Goal: Task Accomplishment & Management: Use online tool/utility

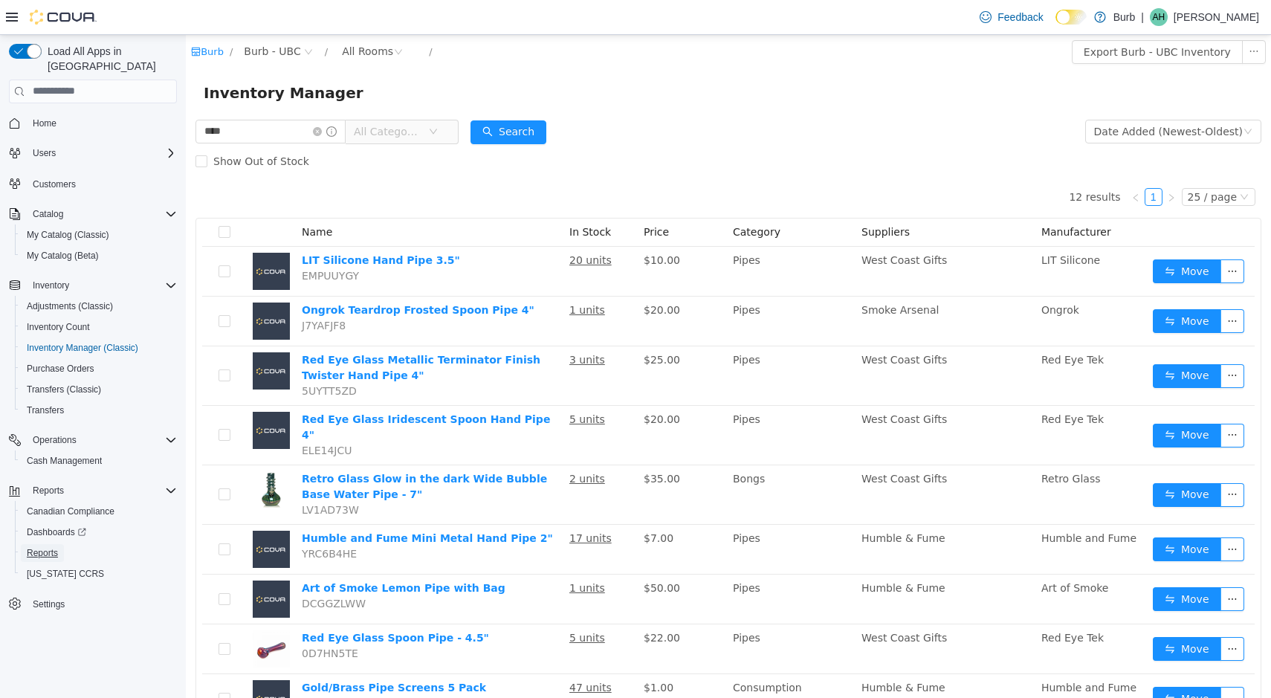
click at [53, 547] on span "Reports" at bounding box center [42, 553] width 31 height 12
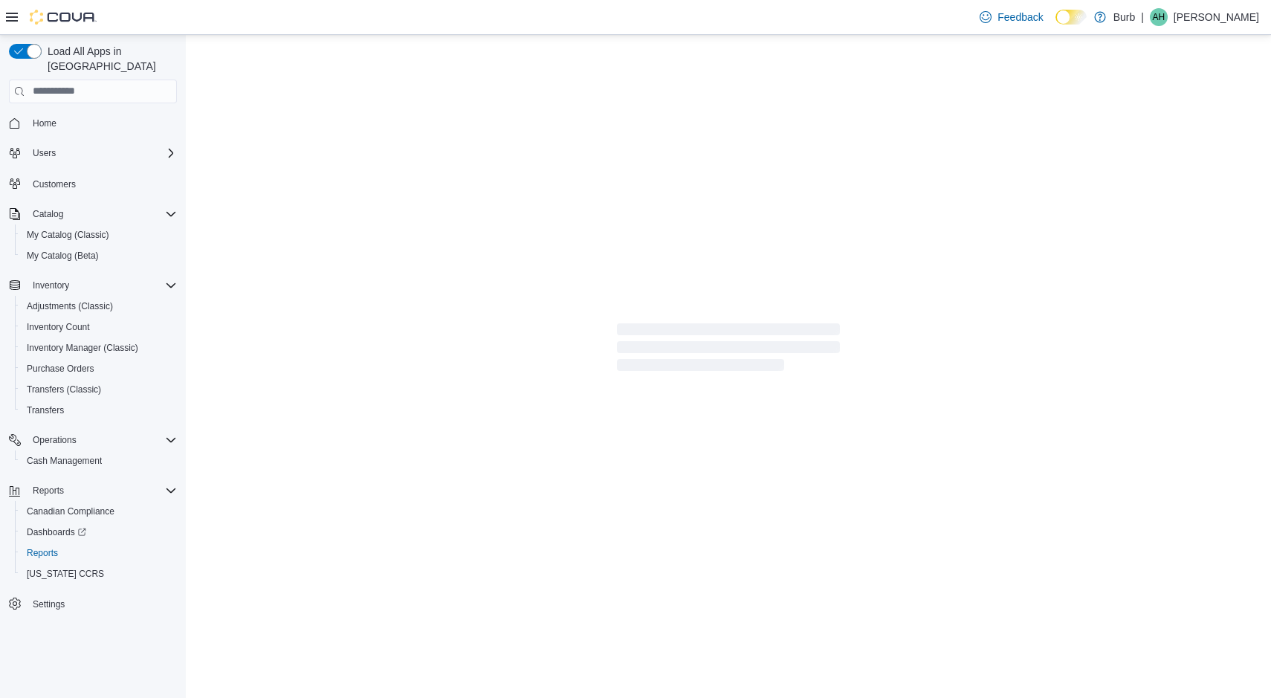
click at [911, 303] on div at bounding box center [728, 350] width 1085 height 630
click at [67, 455] on span "Cash Management" at bounding box center [64, 461] width 75 height 12
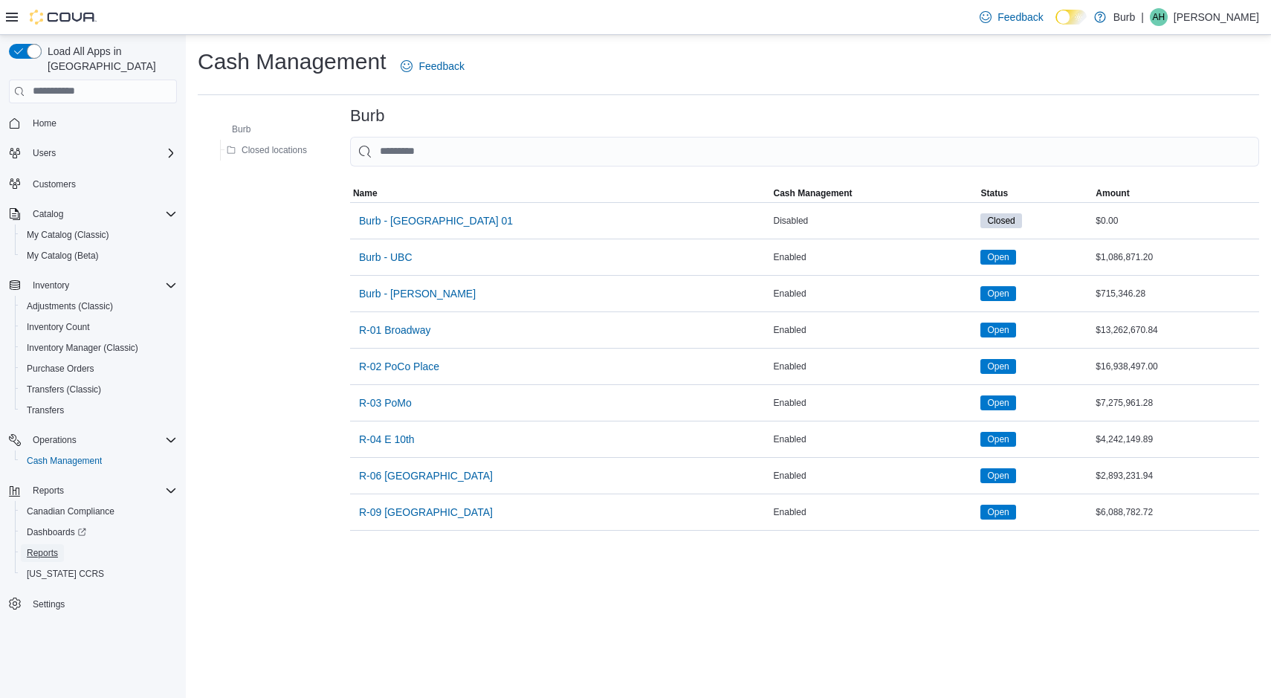
click at [39, 547] on span "Reports" at bounding box center [42, 553] width 31 height 12
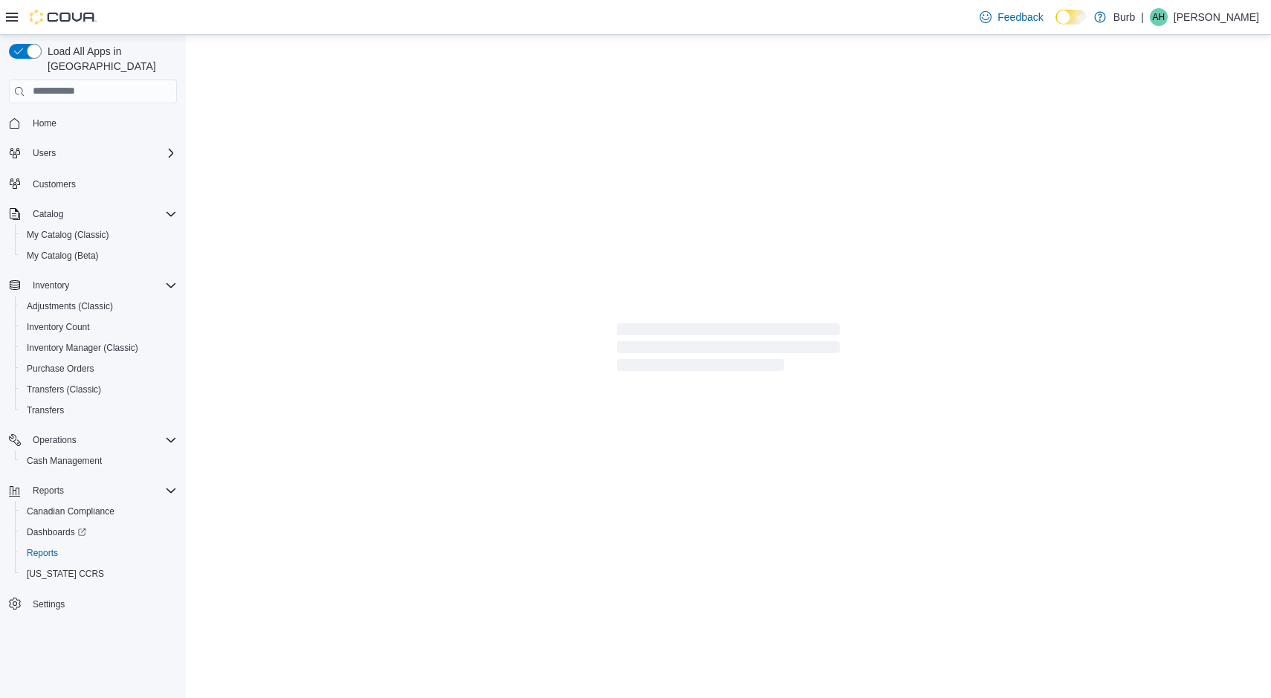
click at [491, 285] on div at bounding box center [728, 350] width 1085 height 630
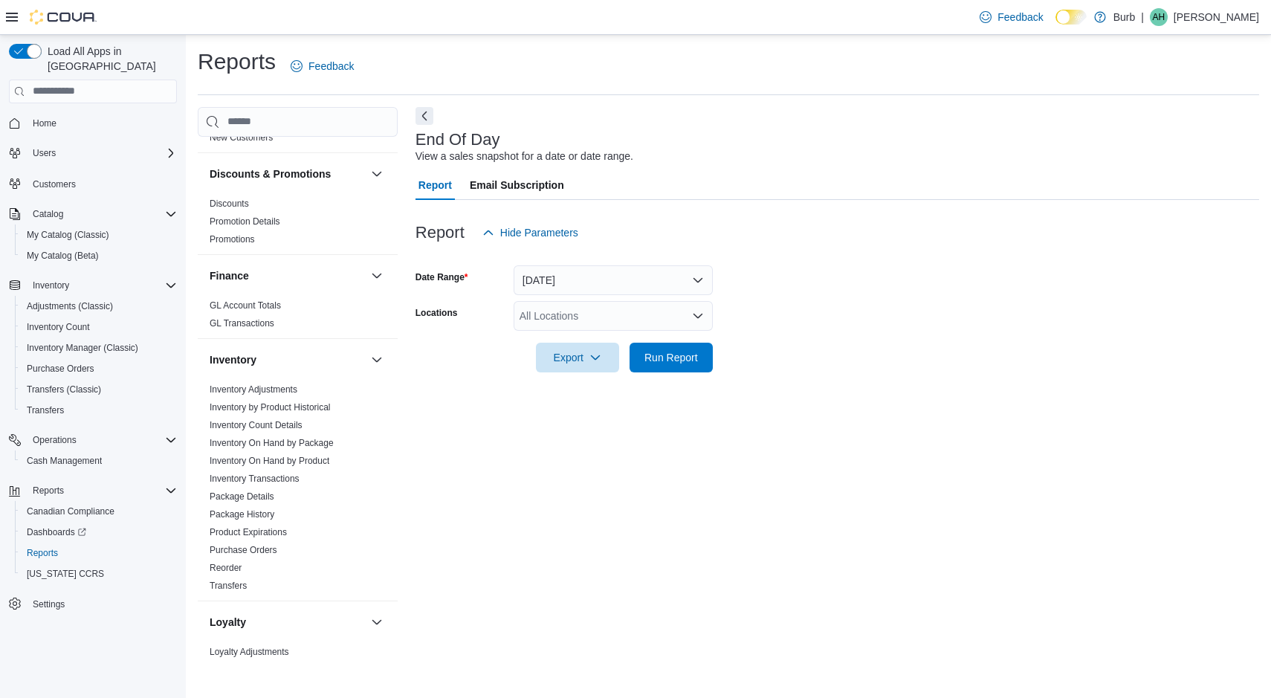
scroll to position [465, 0]
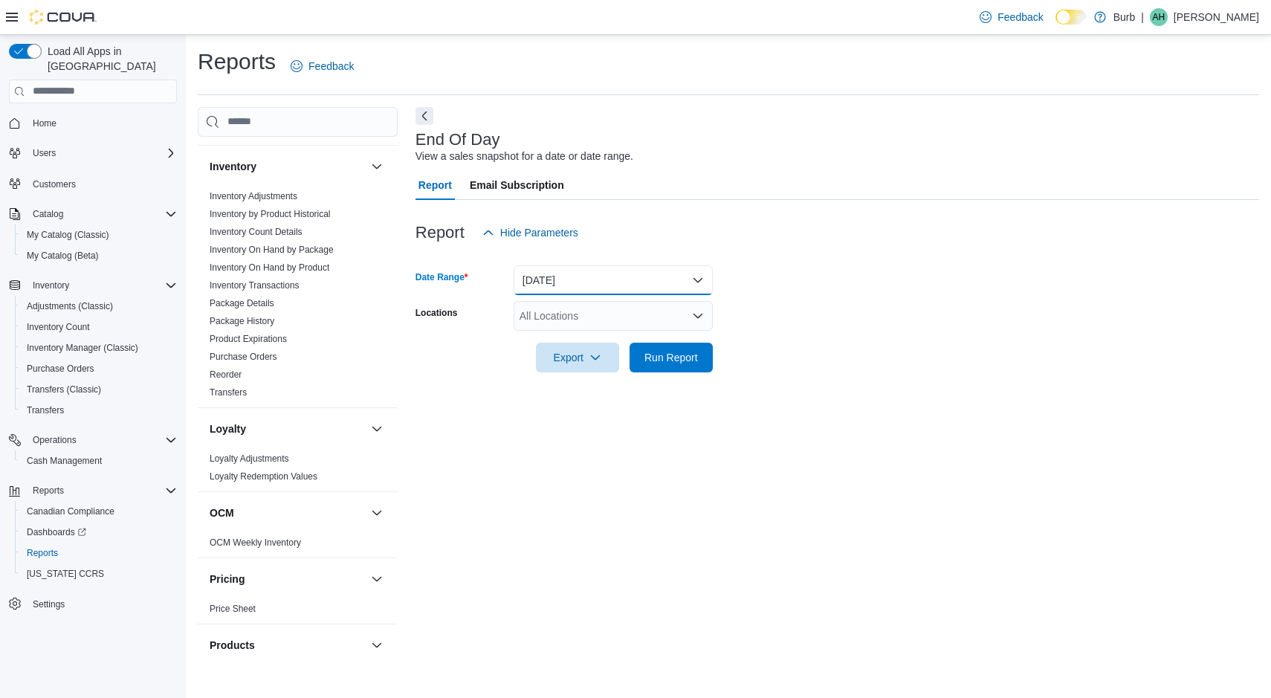
click at [587, 269] on button "[DATE]" at bounding box center [613, 280] width 199 height 30
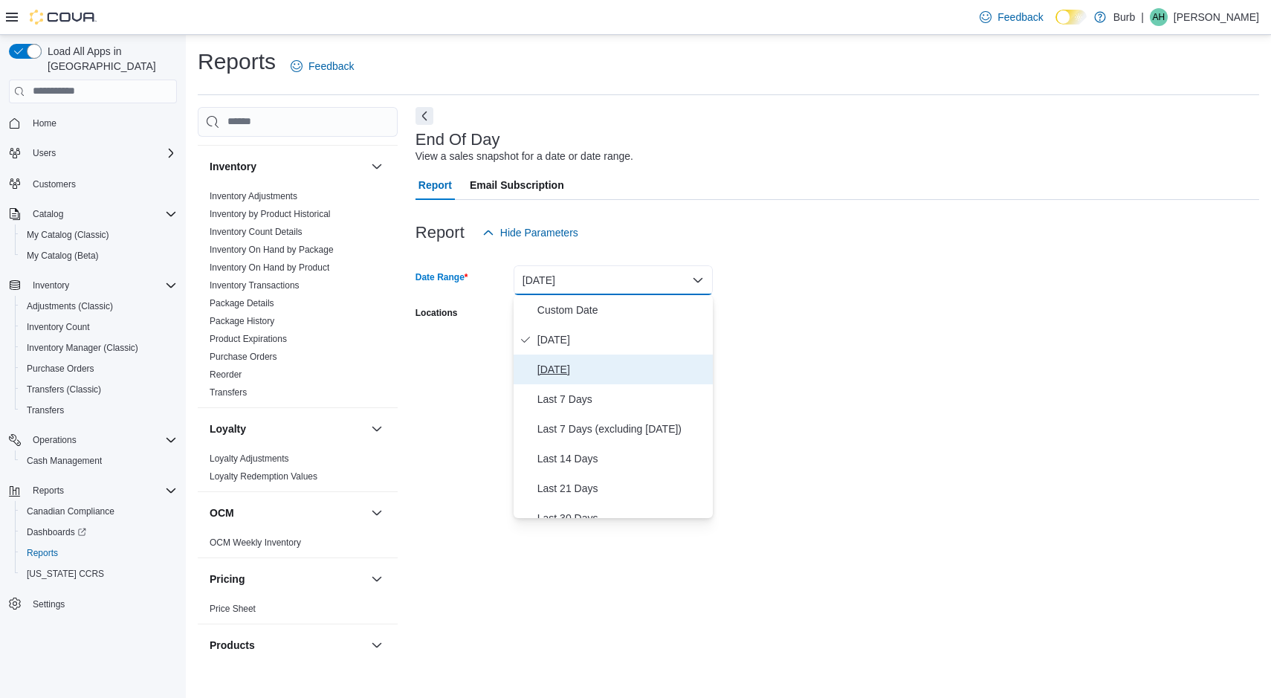
drag, startPoint x: 532, startPoint y: 378, endPoint x: 515, endPoint y: 332, distance: 49.2
click at [532, 378] on button "[DATE]" at bounding box center [613, 370] width 199 height 30
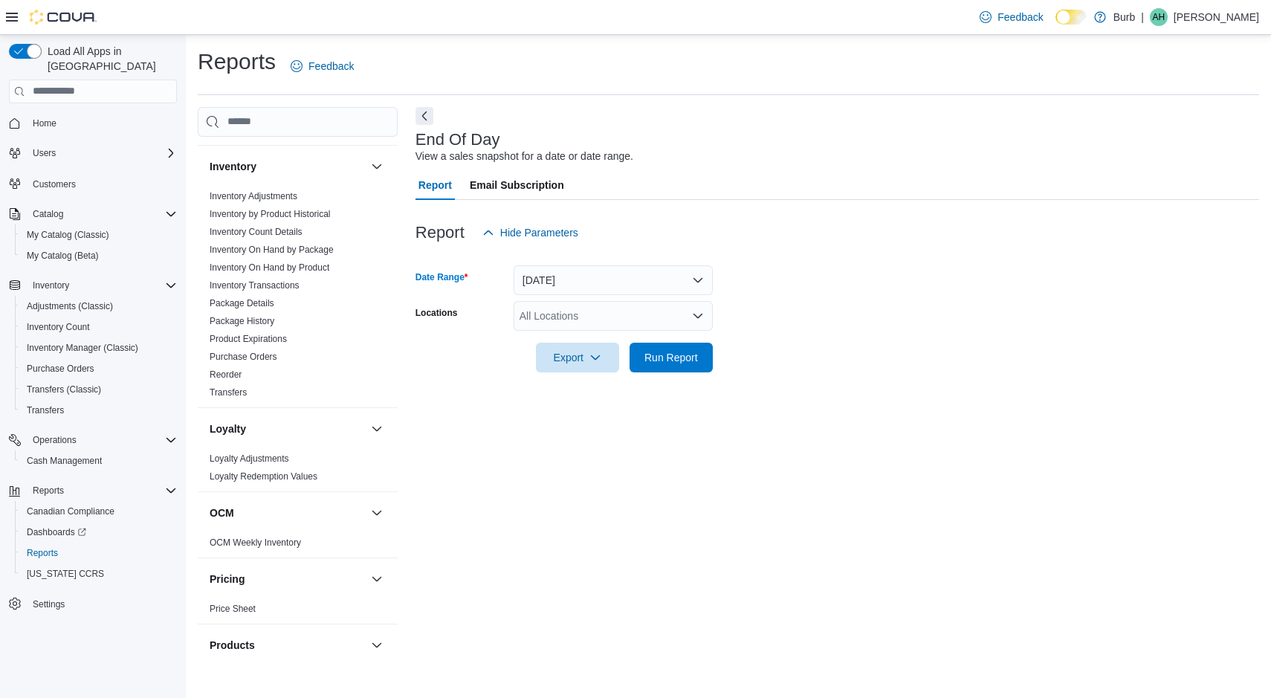
click at [537, 318] on div "All Locations" at bounding box center [613, 316] width 199 height 30
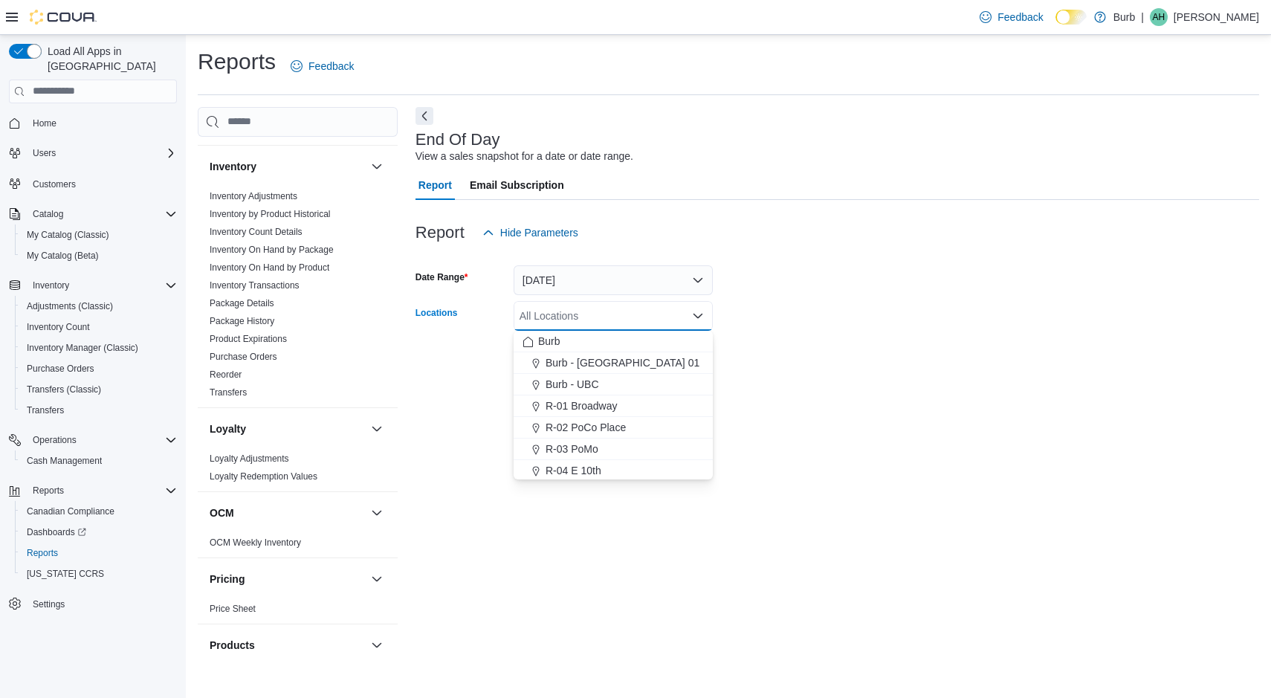
click at [552, 473] on span "R-04 E 10th" at bounding box center [574, 470] width 56 height 15
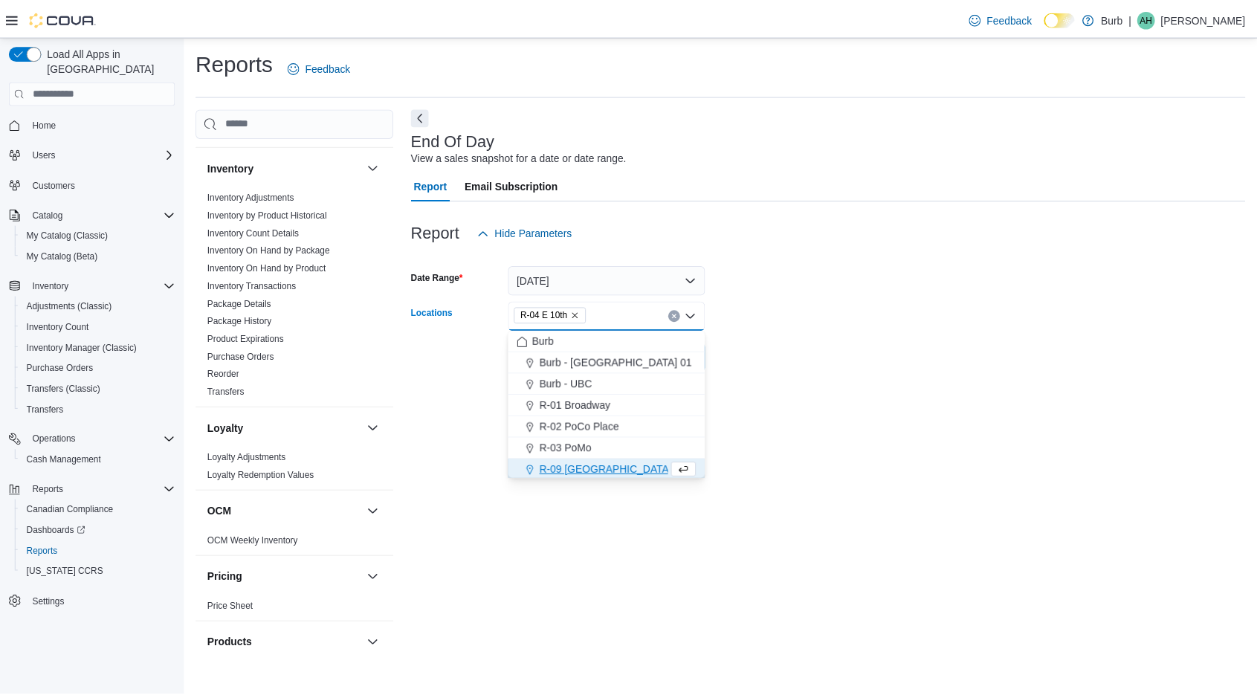
scroll to position [2, 0]
click at [900, 324] on form "Date Range [DATE] Locations R-04 E 10th Combo box. Selected. R-04 E 10th. Press…" at bounding box center [838, 310] width 844 height 125
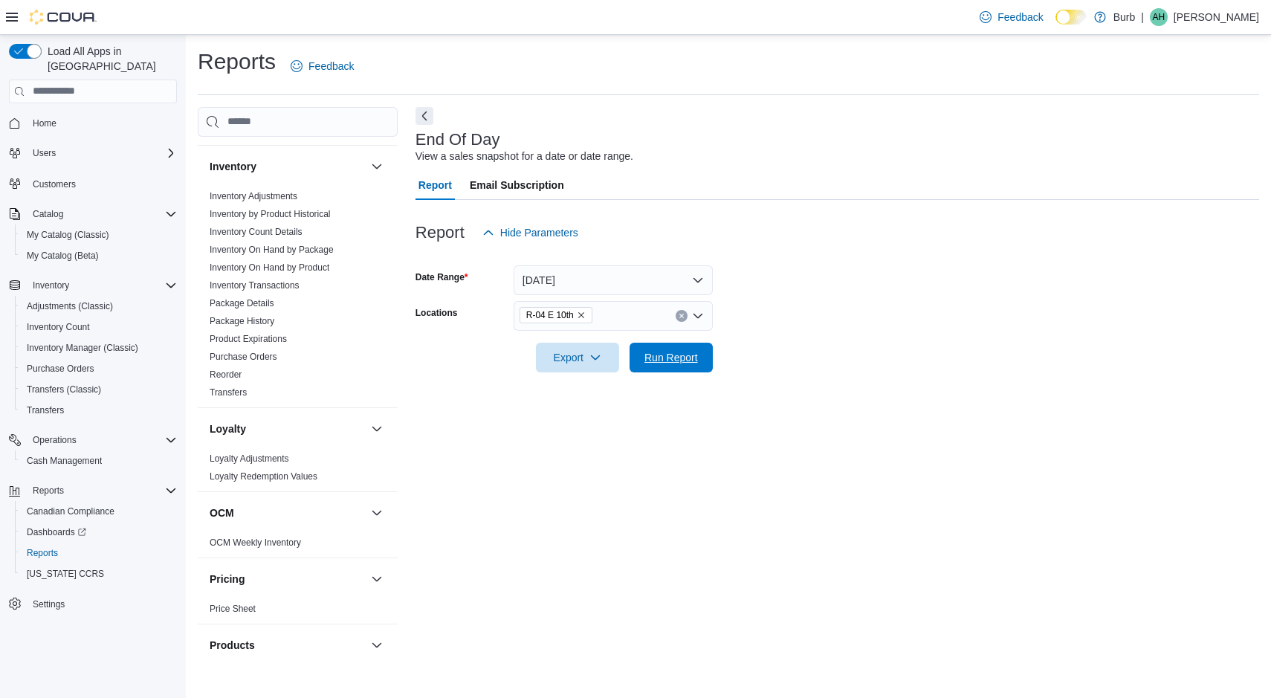
drag, startPoint x: 663, startPoint y: 358, endPoint x: 686, endPoint y: 349, distance: 24.7
click at [662, 358] on span "Run Report" at bounding box center [672, 357] width 54 height 15
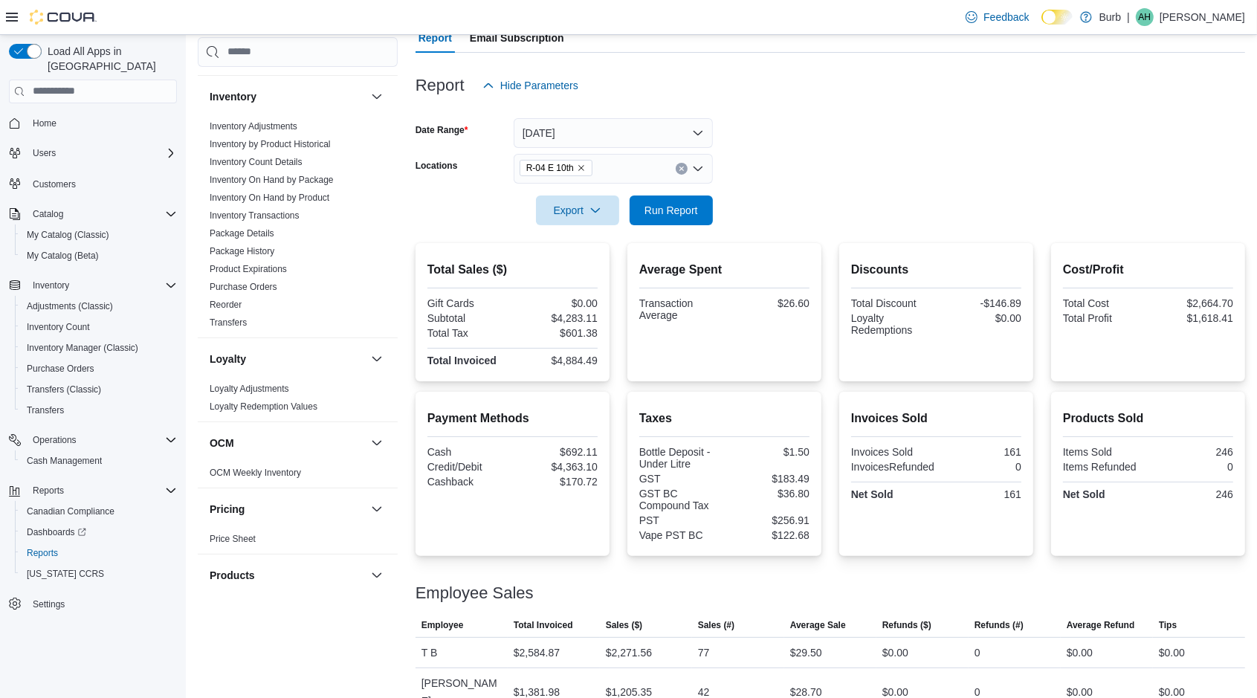
scroll to position [189, 0]
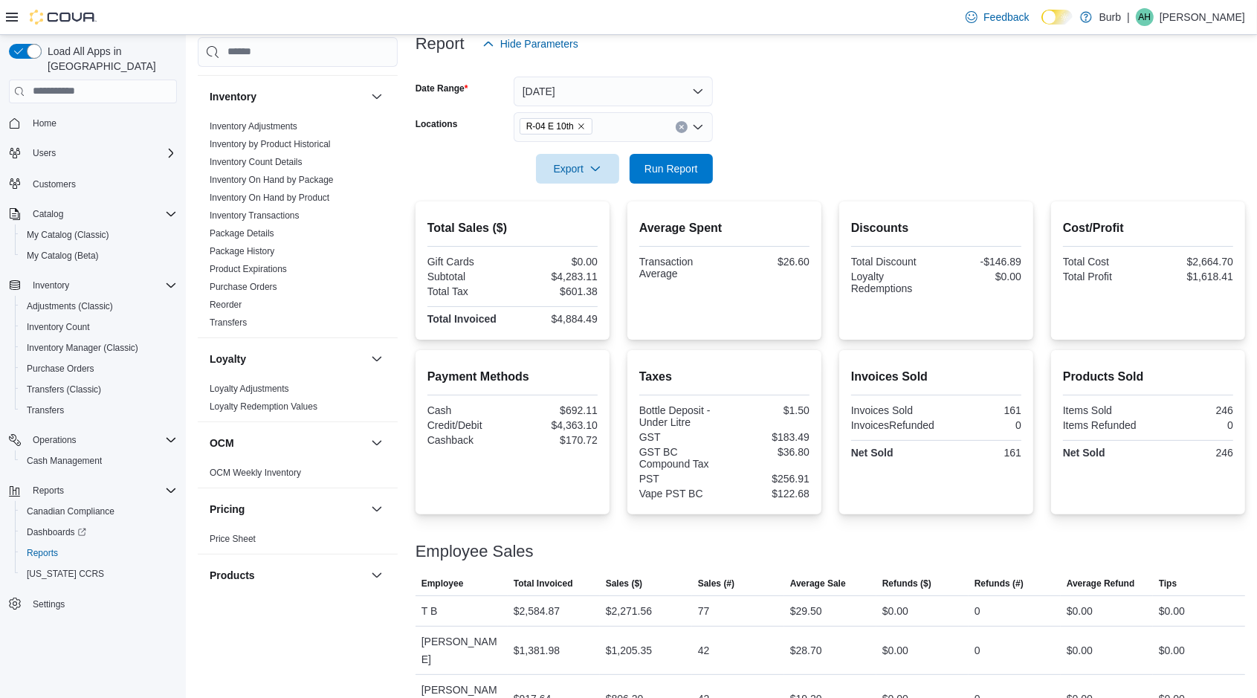
click at [575, 279] on div "$4,283.11" at bounding box center [556, 277] width 83 height 12
copy div "4,283.11"
